Goal: Find contact information: Find contact information

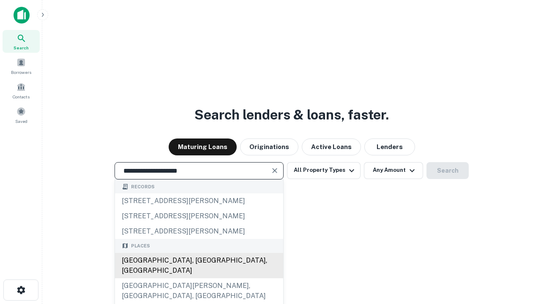
click at [199, 279] on div "Santa Monica, CA, USA" at bounding box center [199, 265] width 168 height 25
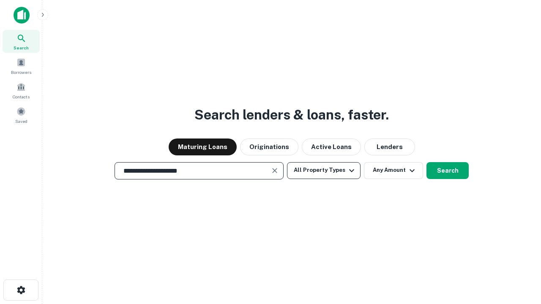
type input "**********"
click at [324, 170] on button "All Property Types" at bounding box center [324, 170] width 74 height 17
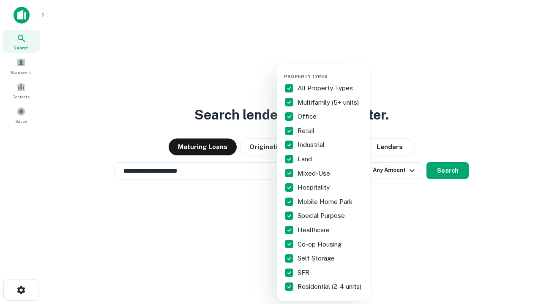
click at [331, 71] on button "button" at bounding box center [330, 71] width 93 height 0
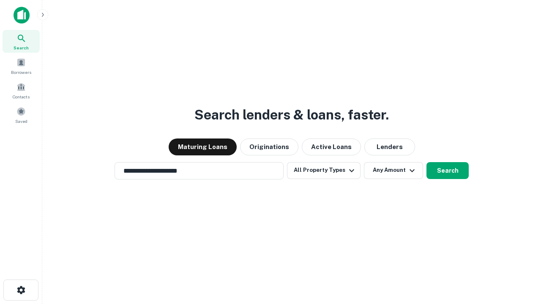
scroll to position [5, 102]
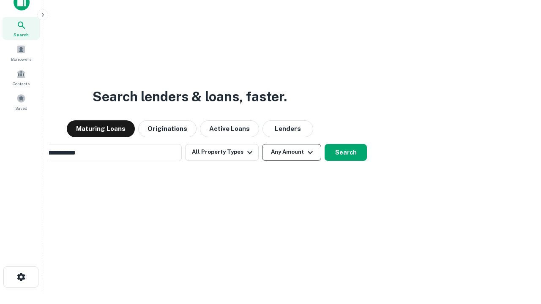
click at [262, 144] on button "Any Amount" at bounding box center [291, 152] width 59 height 17
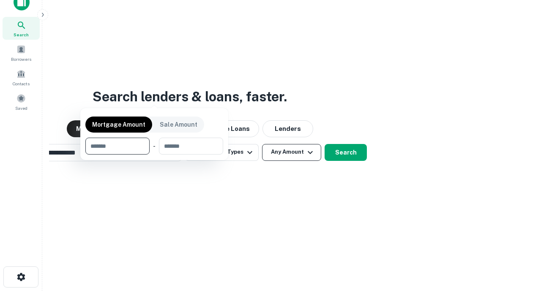
scroll to position [61, 239]
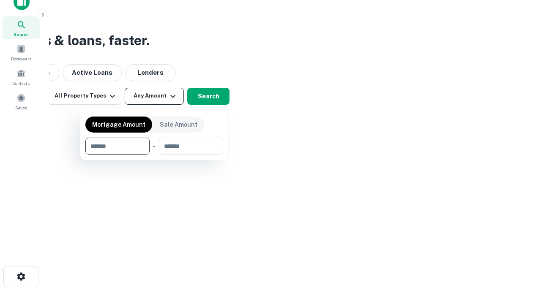
type input "*******"
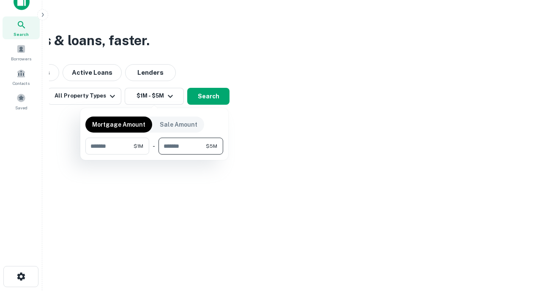
type input "*******"
click at [154, 155] on button "button" at bounding box center [154, 155] width 138 height 0
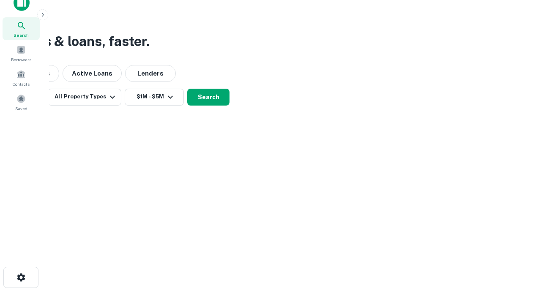
scroll to position [5, 156]
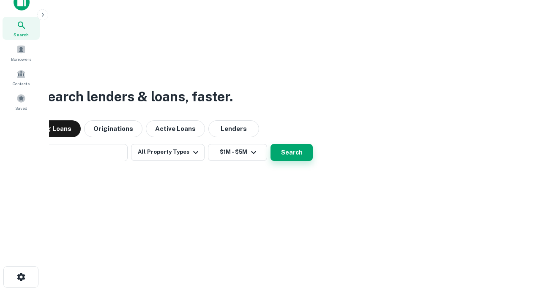
click at [271, 144] on button "Search" at bounding box center [292, 152] width 42 height 17
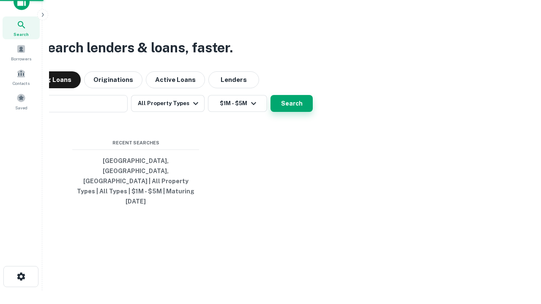
scroll to position [22, 239]
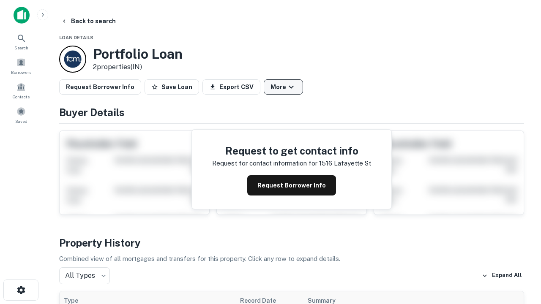
click at [283, 87] on button "More" at bounding box center [283, 87] width 39 height 15
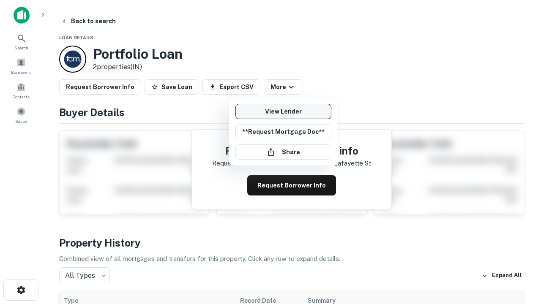
click at [283, 112] on link "View Lender" at bounding box center [284, 111] width 96 height 15
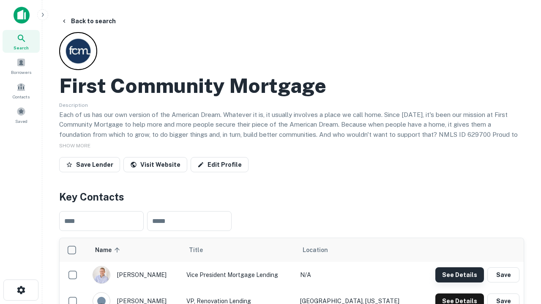
click at [460, 275] on button "See Details" at bounding box center [460, 275] width 49 height 15
click at [21, 291] on icon "button" at bounding box center [21, 290] width 10 height 10
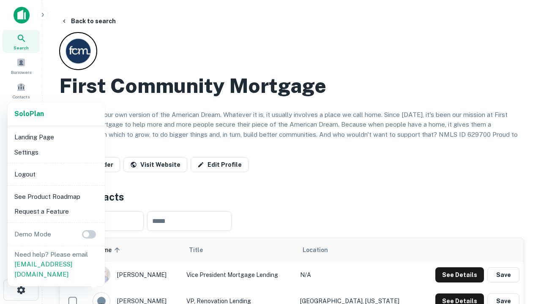
click at [56, 174] on li "Logout" at bounding box center [56, 174] width 91 height 15
